Goal: Use online tool/utility: Utilize a website feature to perform a specific function

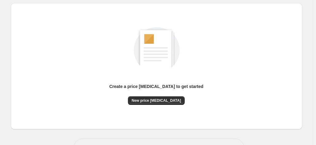
scroll to position [84, 0]
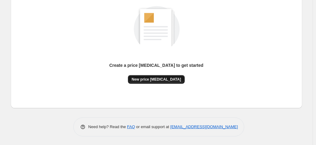
click at [177, 80] on button "New price change job" at bounding box center [156, 79] width 57 height 9
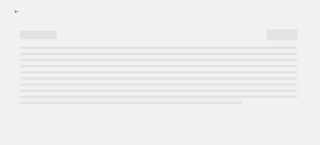
select select "percentage"
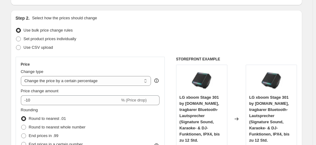
scroll to position [61, 0]
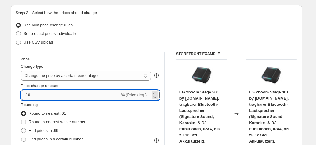
click at [95, 97] on input "-10" at bounding box center [70, 95] width 99 height 10
type input "-1"
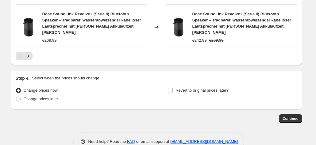
scroll to position [520, 0]
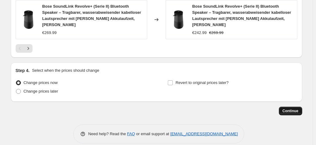
type input "-35"
click at [297, 107] on button "Continue" at bounding box center [290, 111] width 23 height 9
click at [288, 109] on span "Continue" at bounding box center [291, 111] width 16 height 5
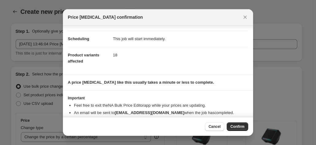
scroll to position [56, 0]
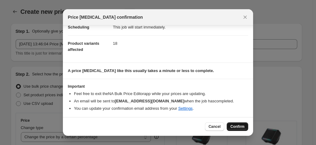
click at [234, 123] on button "Confirm" at bounding box center [238, 127] width 22 height 9
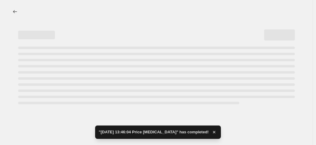
select select "percentage"
